Goal: Task Accomplishment & Management: Use online tool/utility

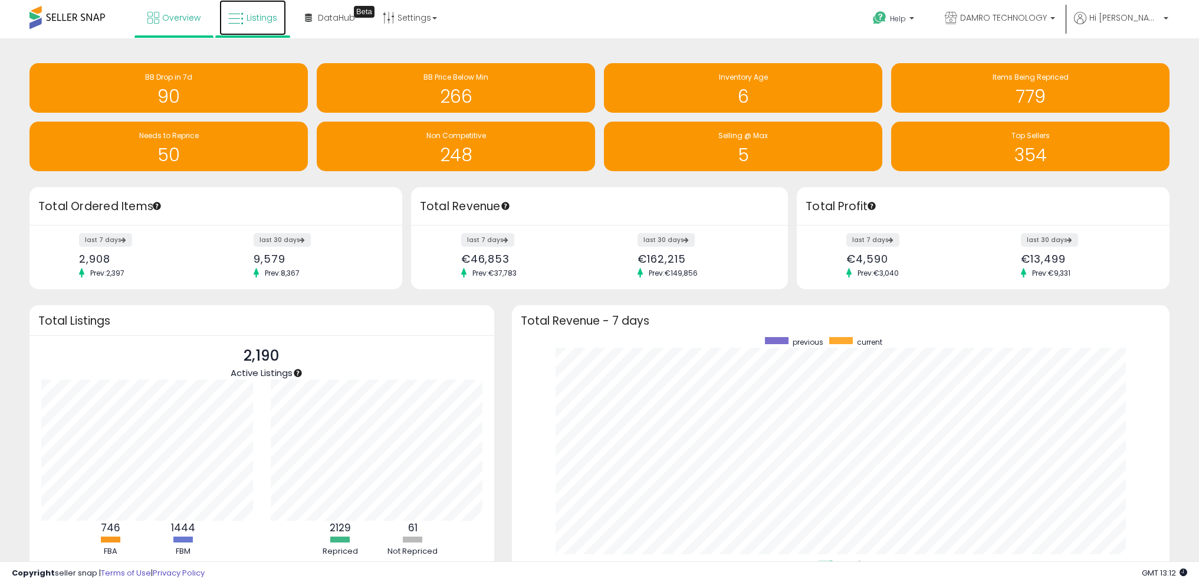
click at [262, 17] on span "Listings" at bounding box center [262, 18] width 31 height 12
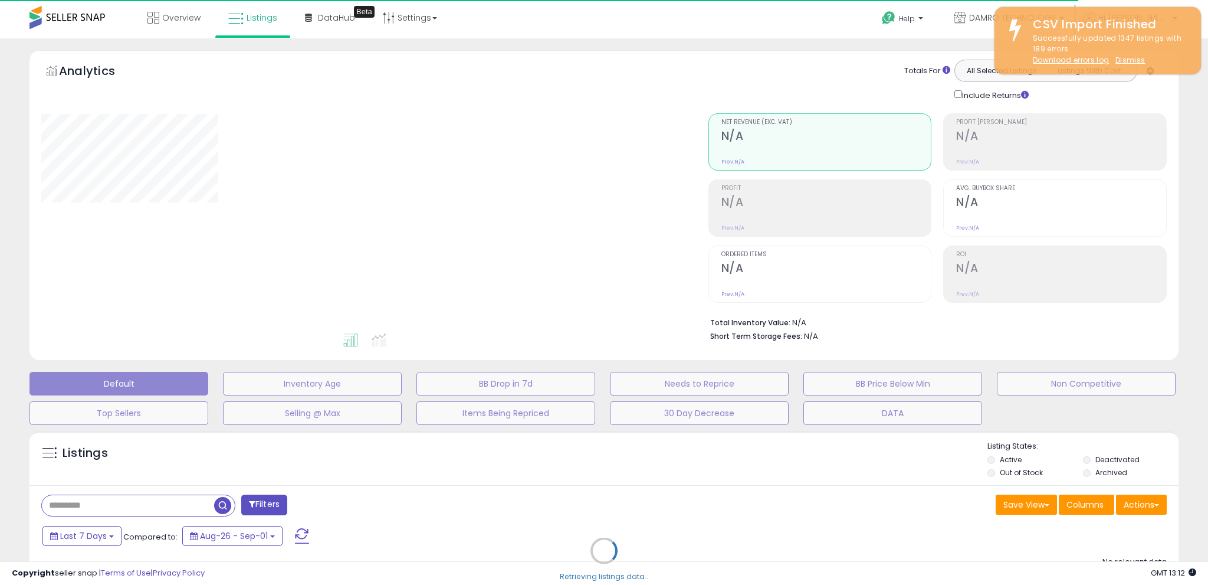
click at [153, 491] on div "Retrieving listings data.." at bounding box center [604, 559] width 1167 height 269
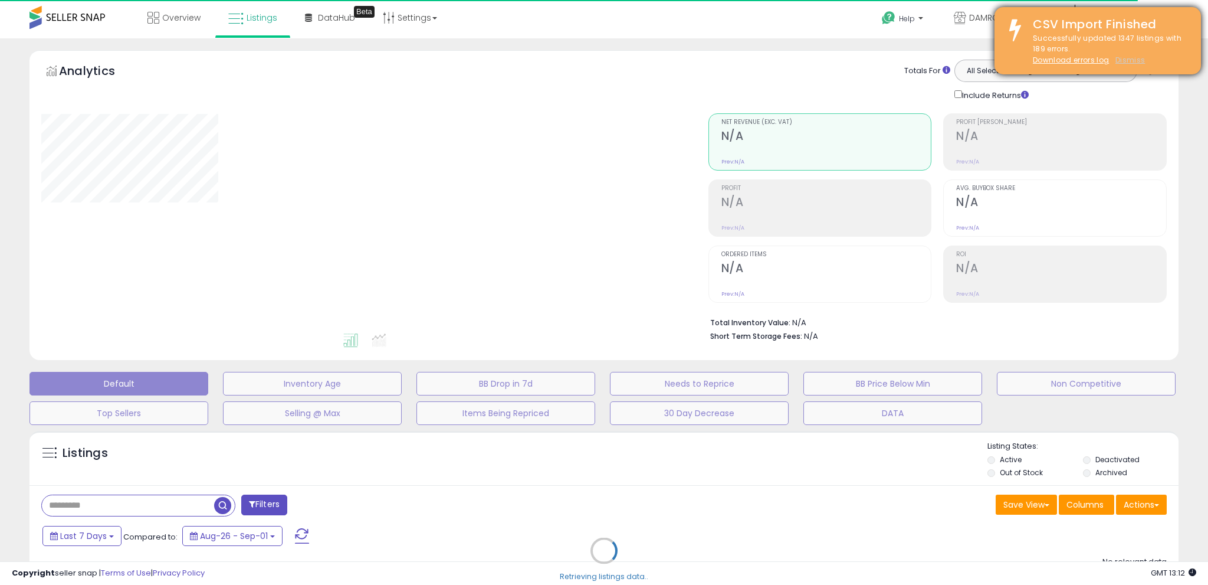
click at [1135, 60] on u "Dismiss" at bounding box center [1130, 60] width 29 height 10
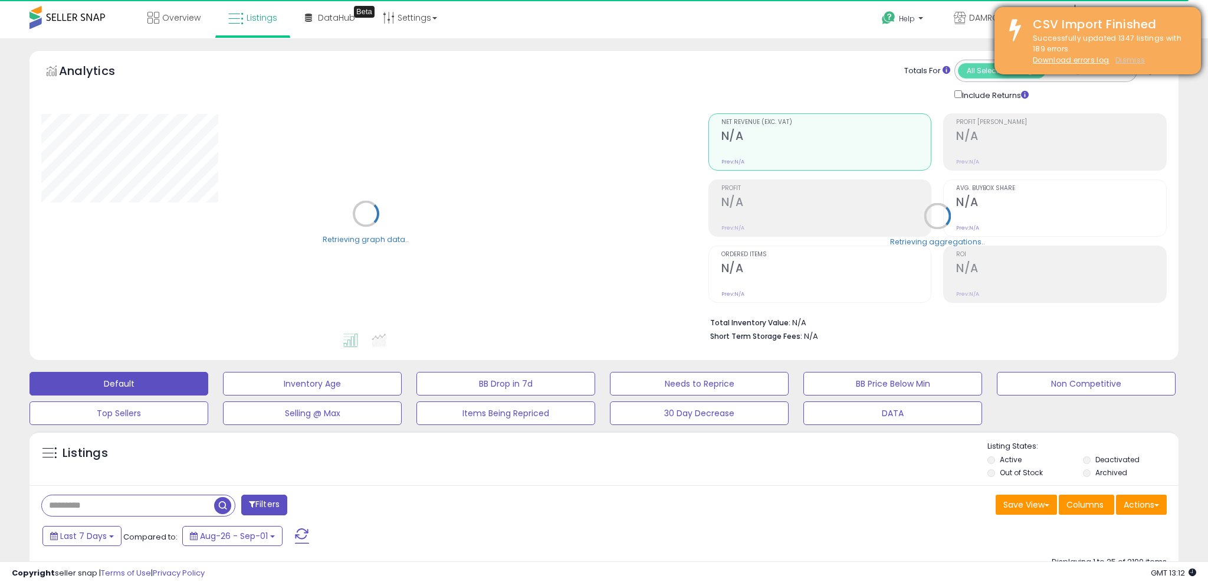
click at [1133, 61] on u "Dismiss" at bounding box center [1130, 60] width 29 height 10
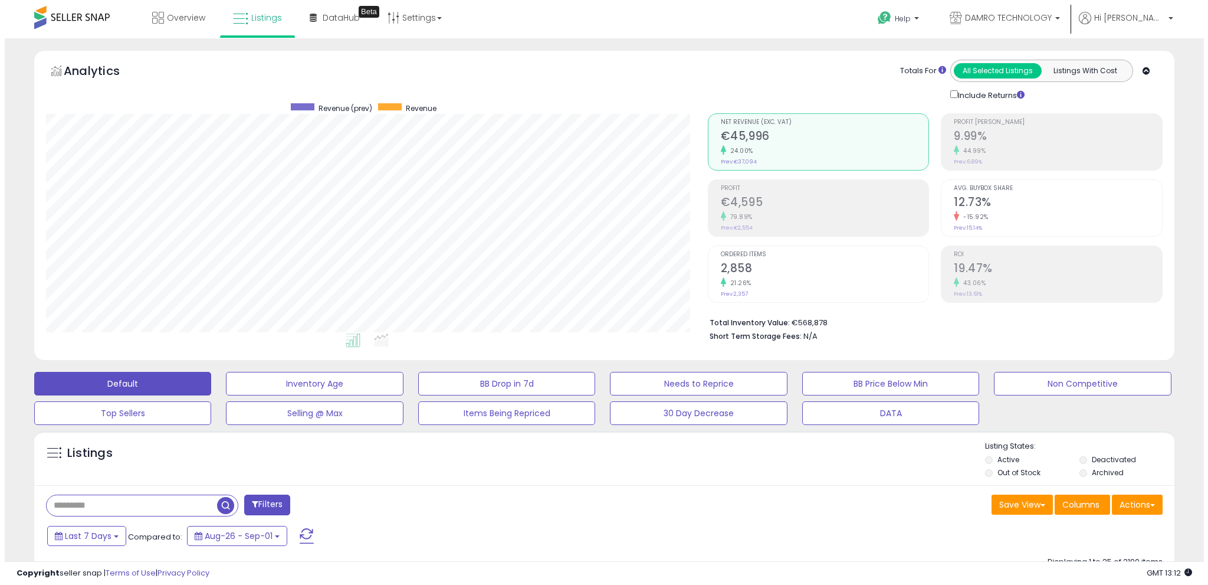
scroll to position [242, 662]
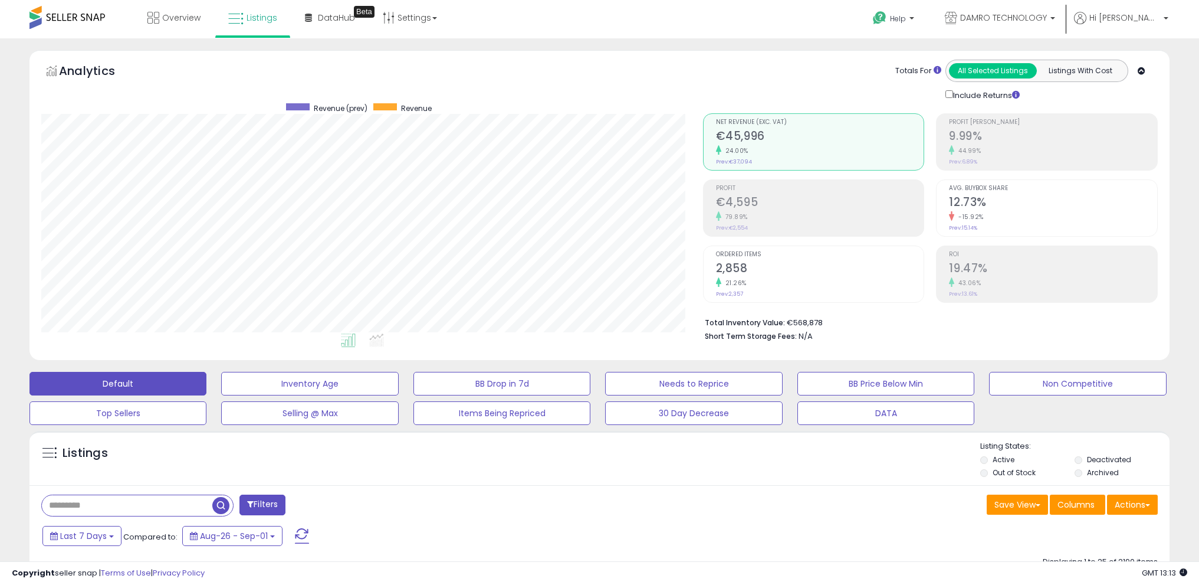
drag, startPoint x: 114, startPoint y: 510, endPoint x: 165, endPoint y: 509, distance: 50.2
click at [116, 510] on input "text" at bounding box center [127, 505] width 171 height 21
paste input "**********"
type input "**********"
click at [330, 509] on span "button" at bounding box center [330, 505] width 17 height 17
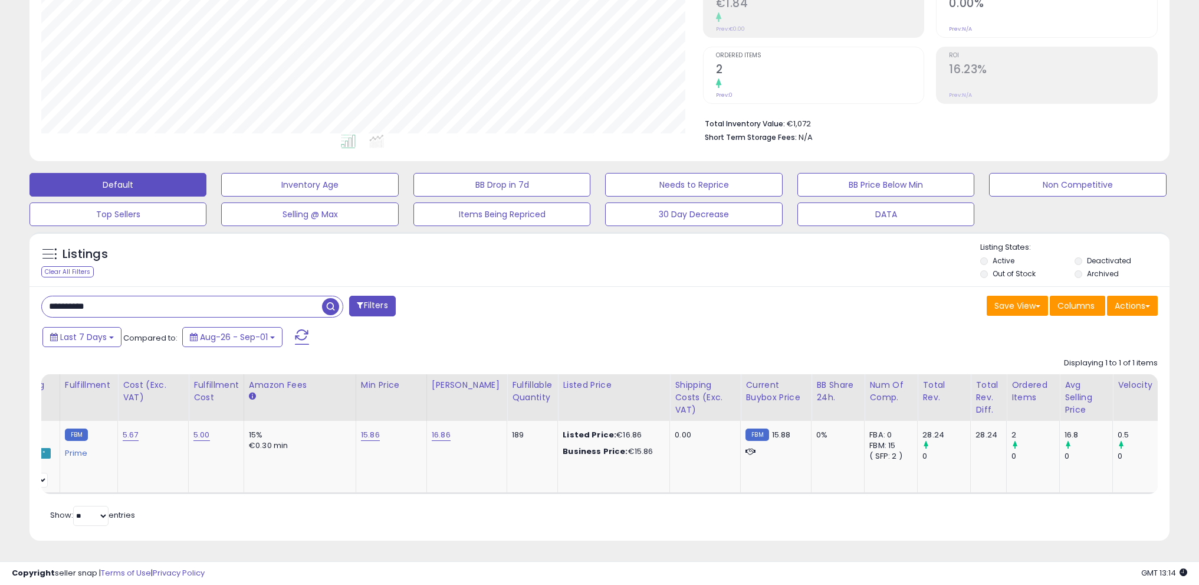
scroll to position [0, 0]
